Goal: Find specific page/section: Find specific page/section

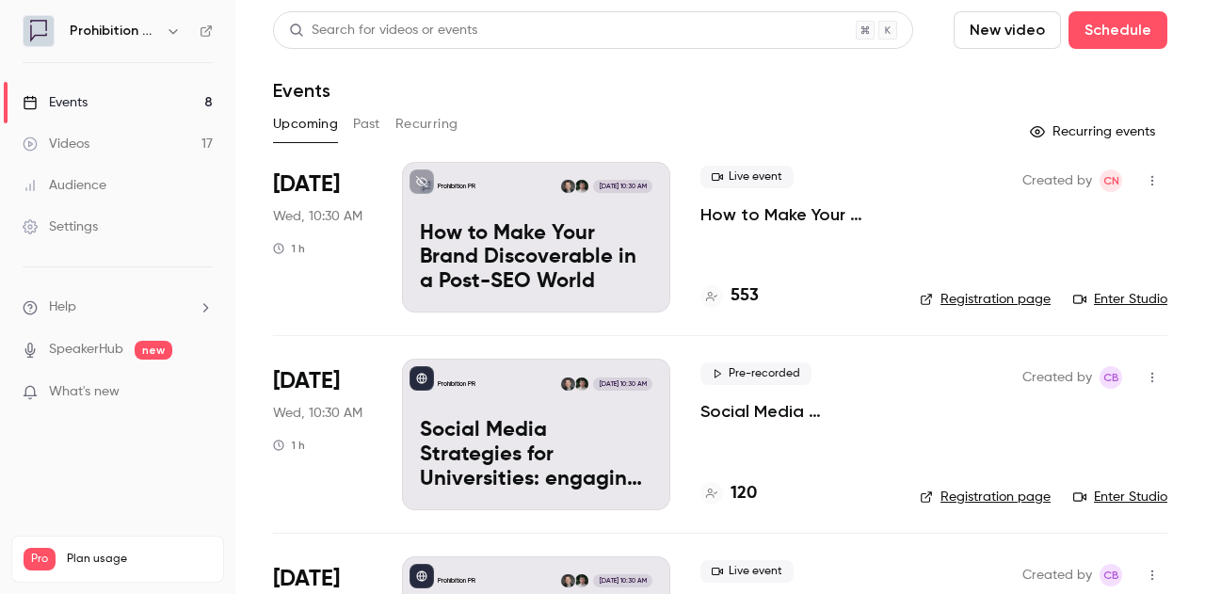
click at [488, 241] on p "How to Make Your Brand Discoverable in a Post-SEO World" at bounding box center [536, 258] width 232 height 72
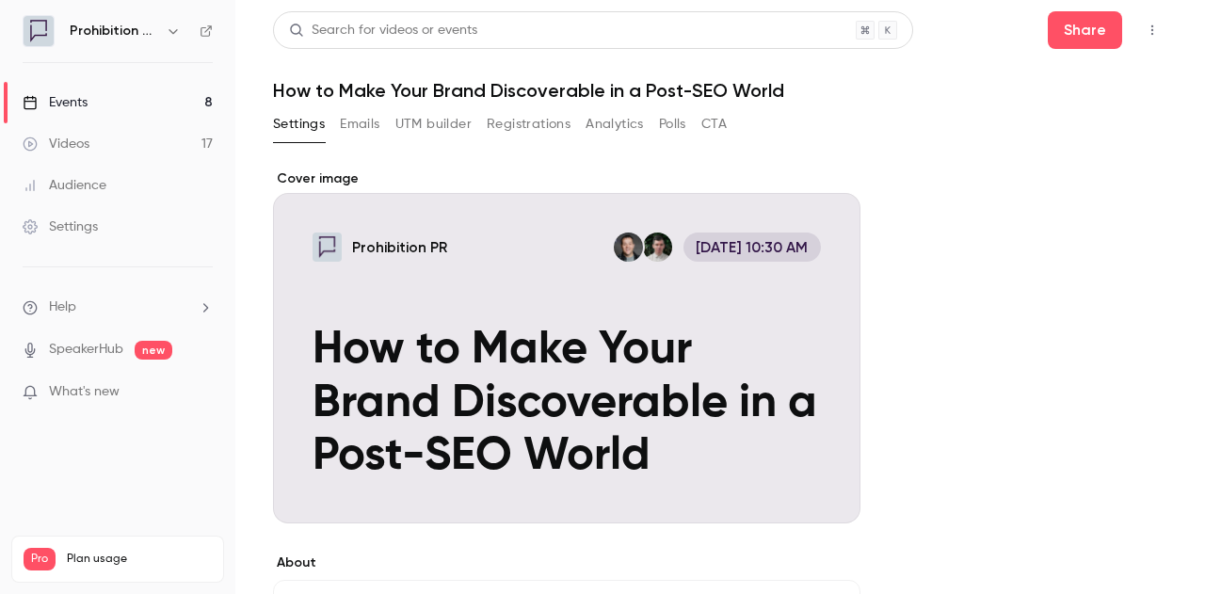
click at [1137, 40] on button "button" at bounding box center [1152, 30] width 30 height 30
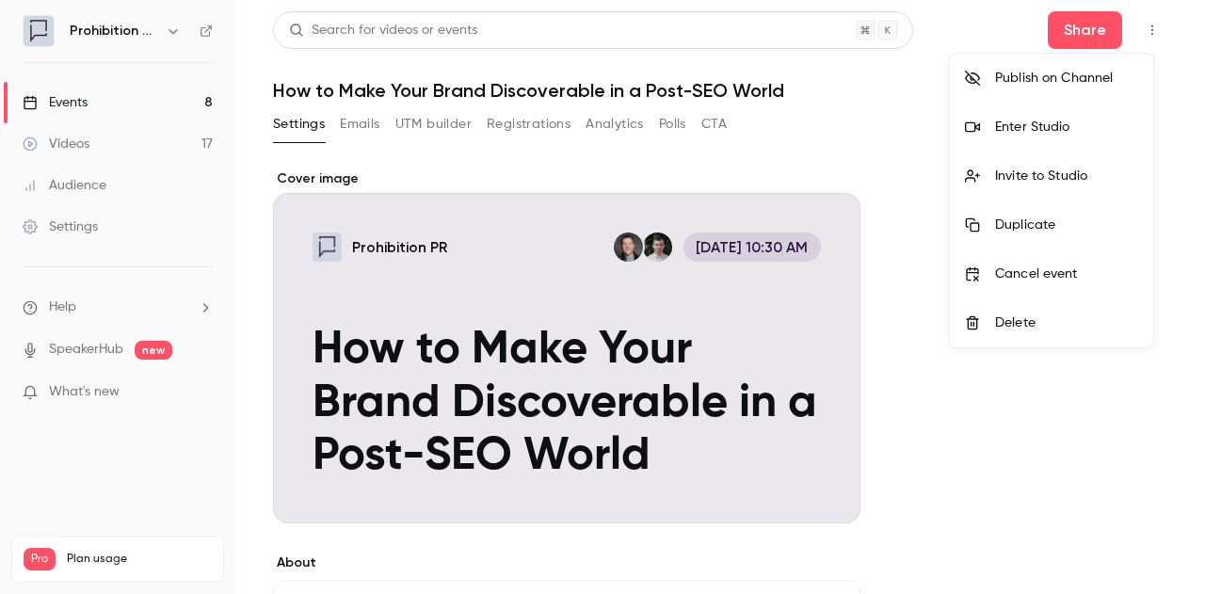
click at [1015, 133] on div "Enter Studio" at bounding box center [1066, 127] width 143 height 19
